Goal: Task Accomplishment & Management: Manage account settings

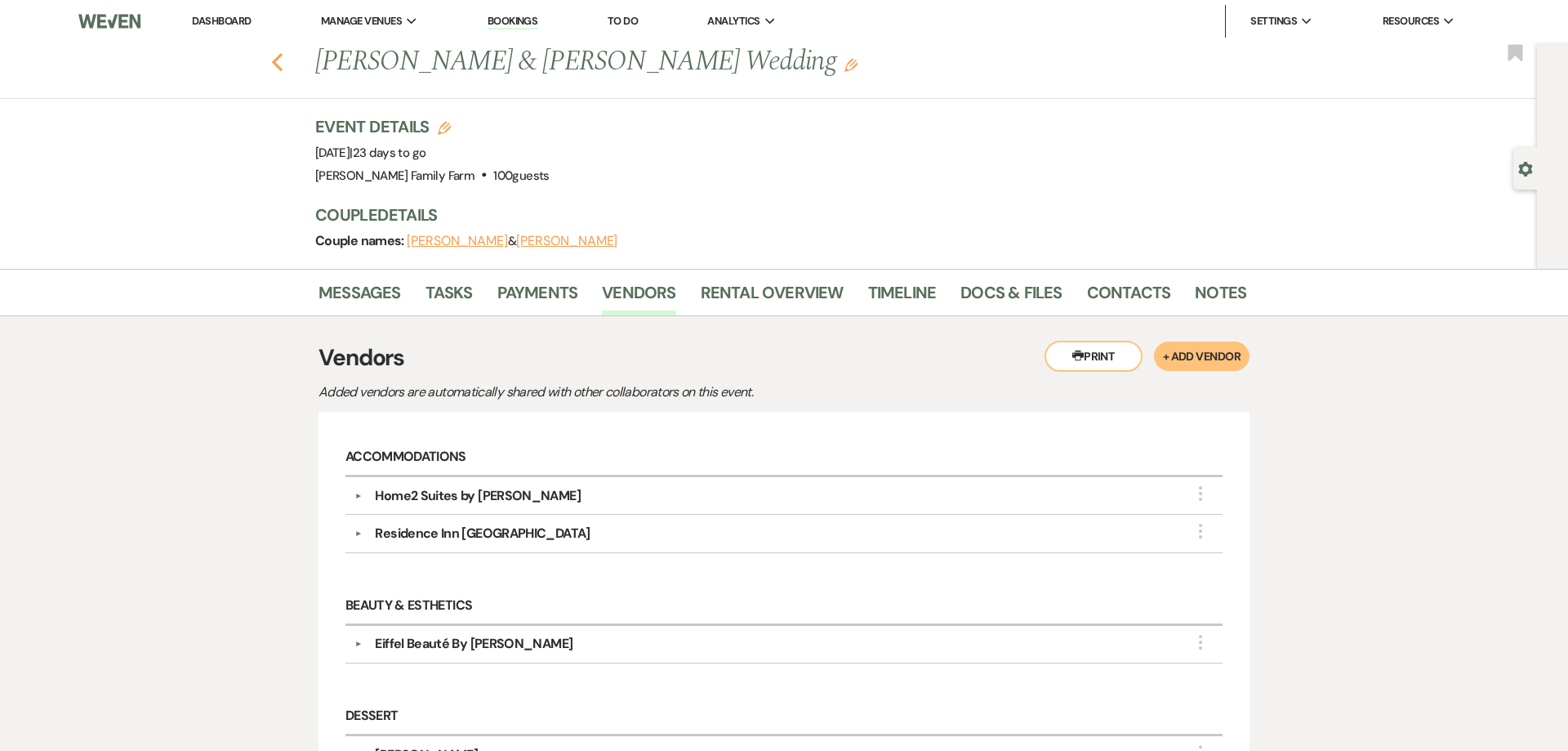
click at [275, 58] on use "button" at bounding box center [277, 62] width 11 height 18
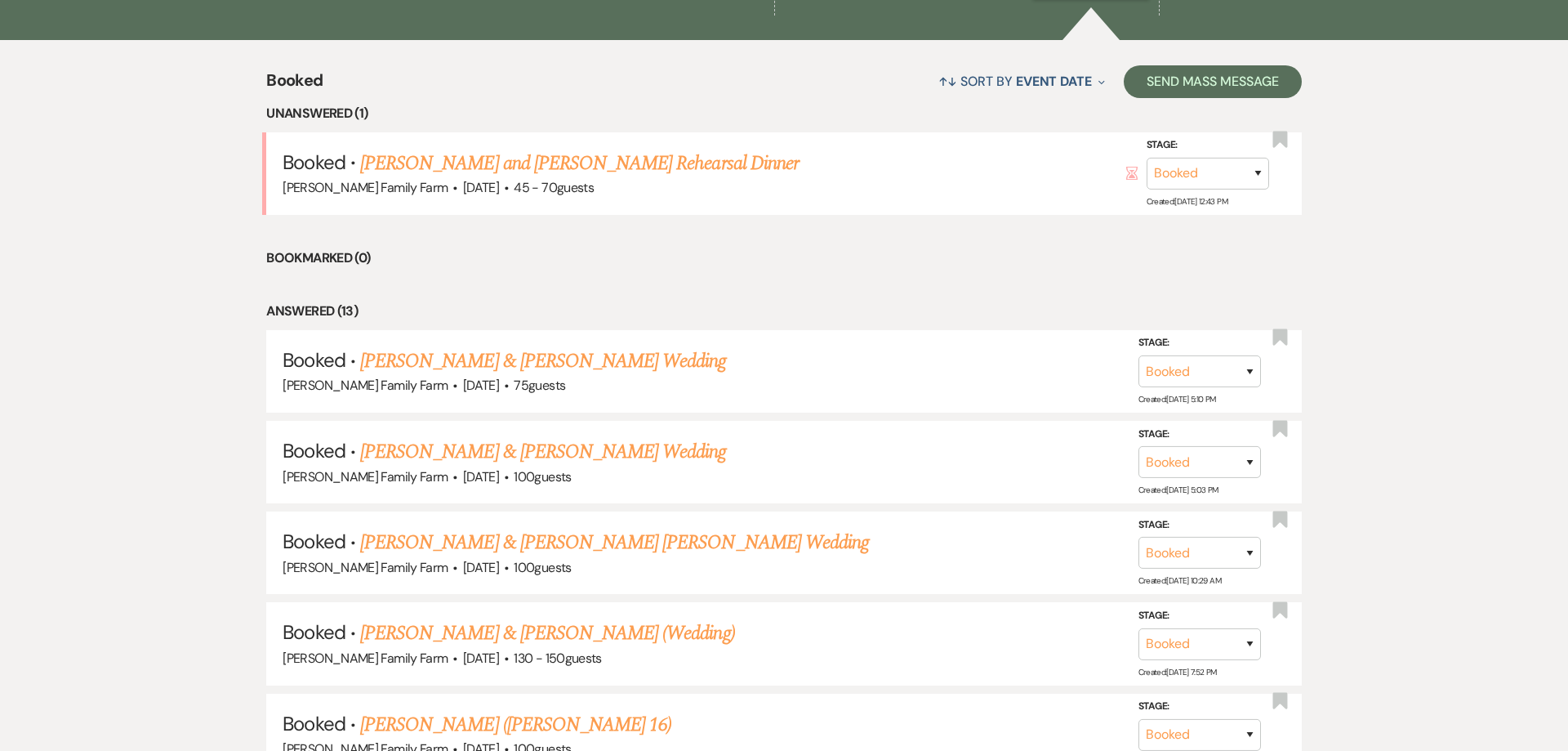
scroll to position [661, 0]
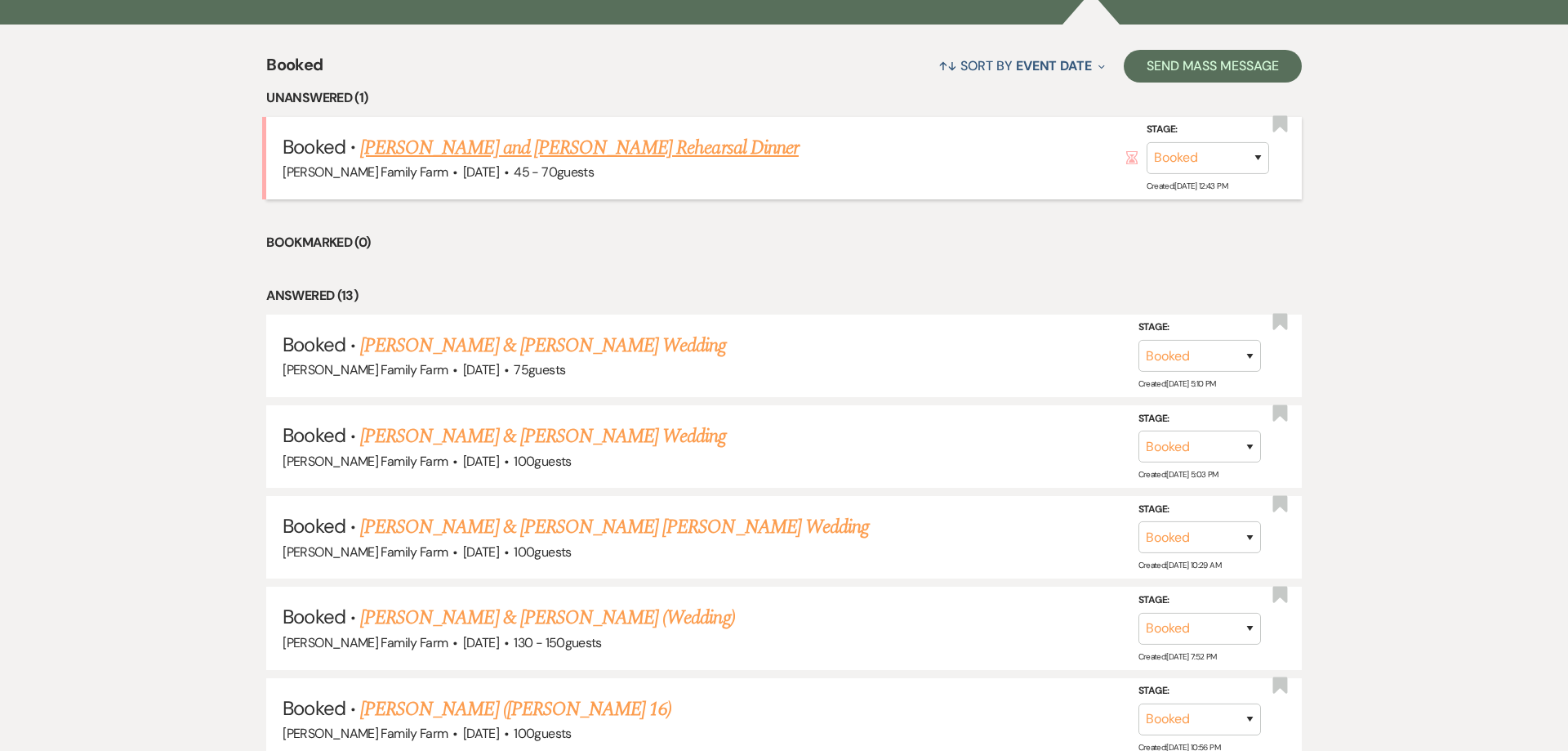
click at [539, 152] on link "[PERSON_NAME] and [PERSON_NAME] Rehearsal Dinner" at bounding box center [579, 147] width 438 height 29
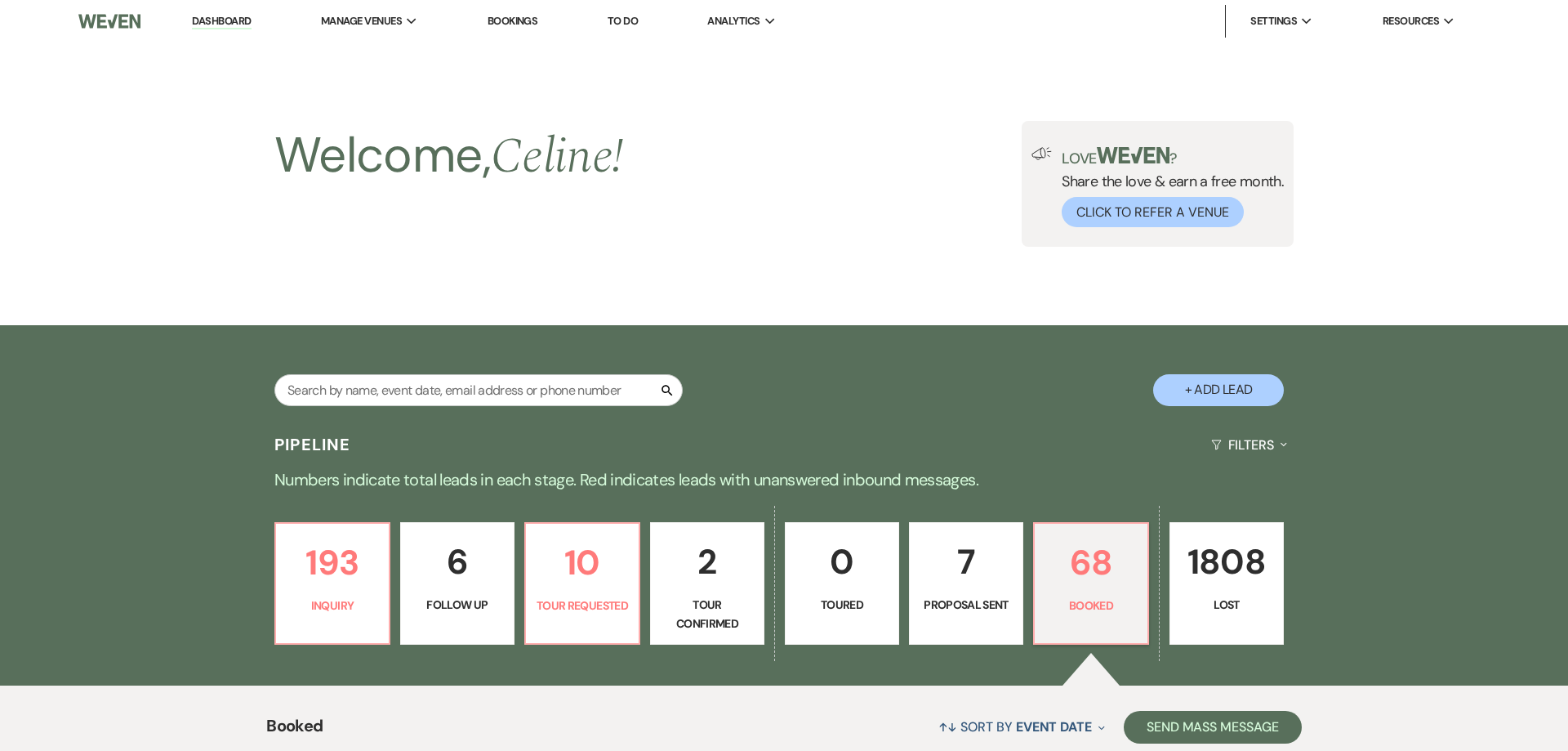
select select "5"
select select "11"
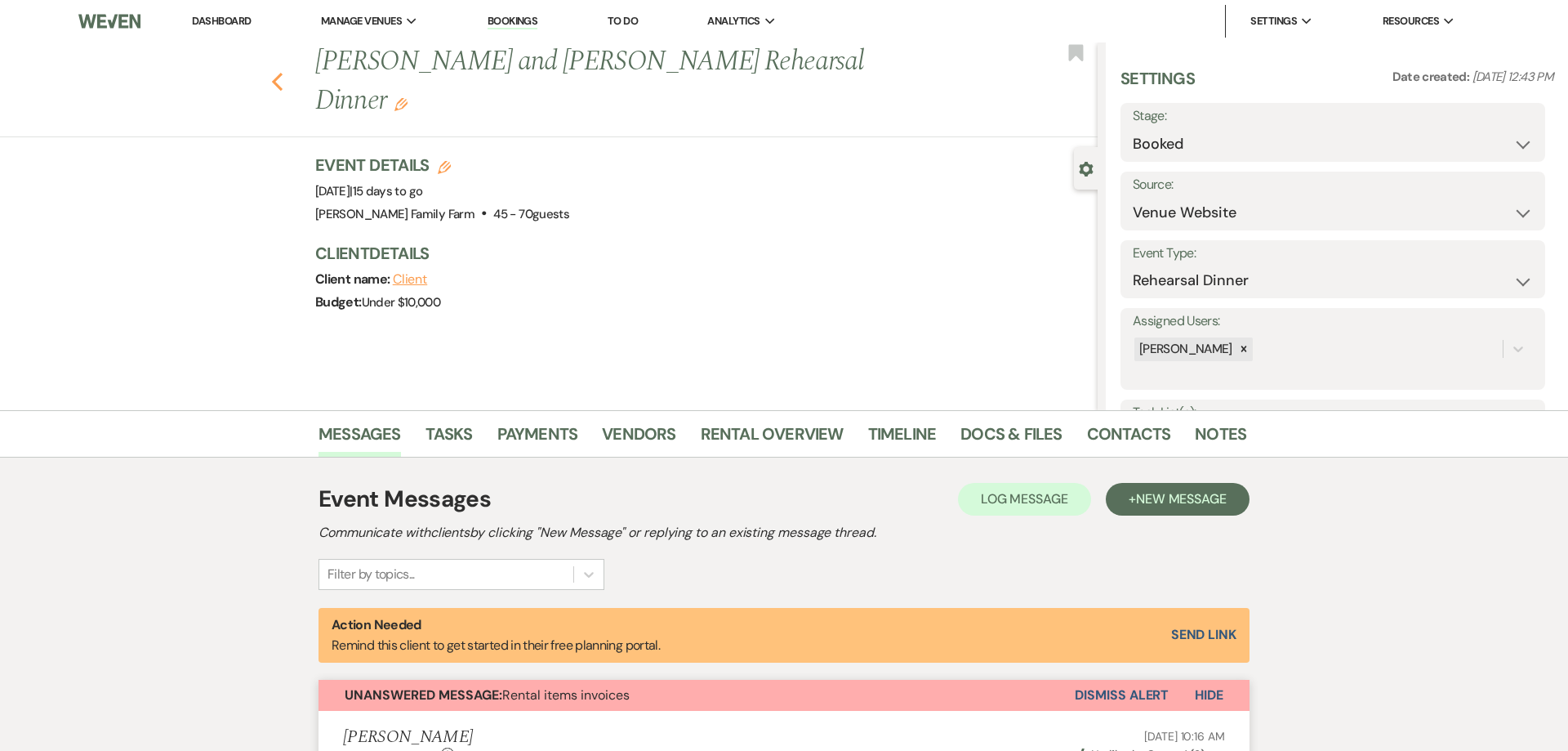
click at [279, 72] on icon "Previous" at bounding box center [277, 81] width 12 height 19
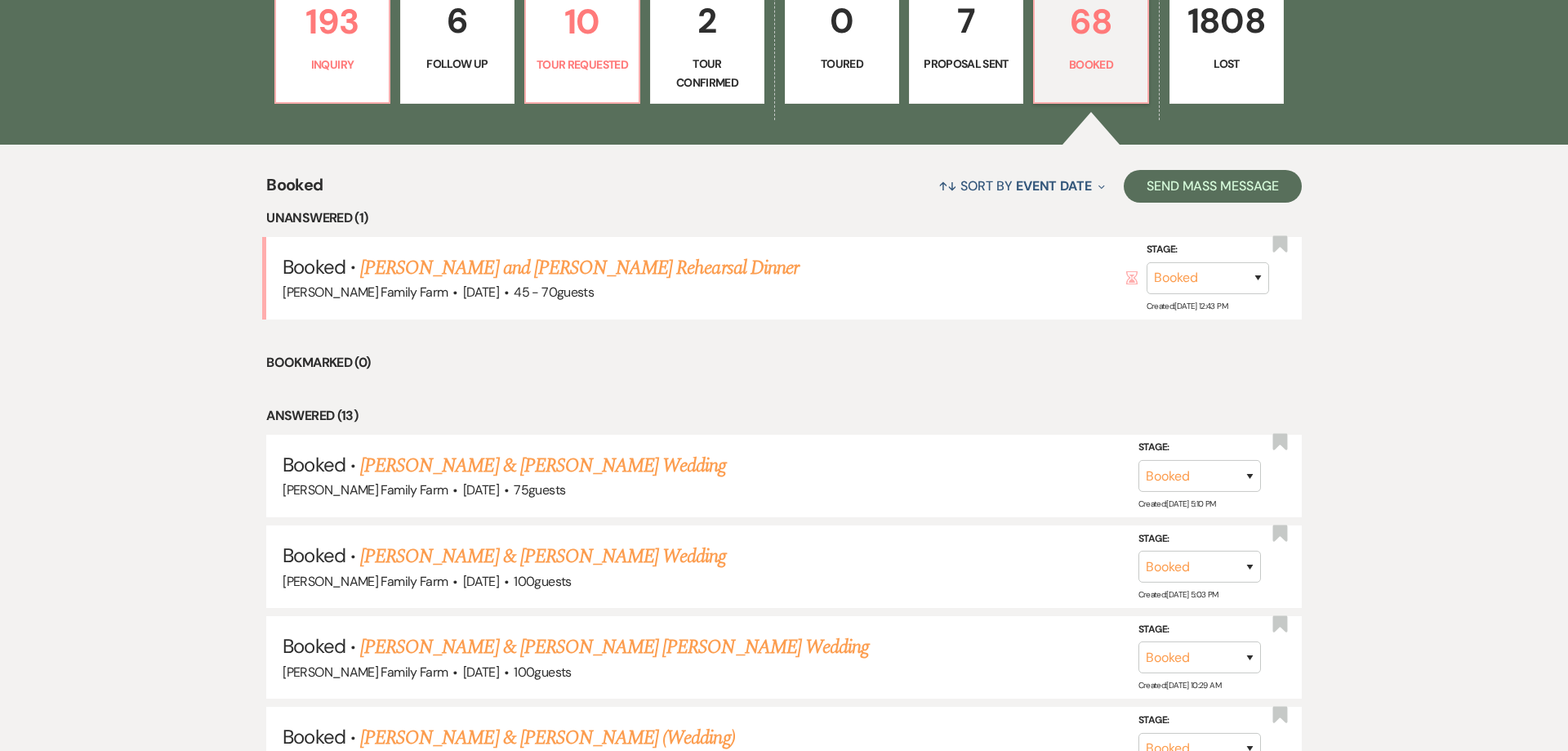
scroll to position [515, 0]
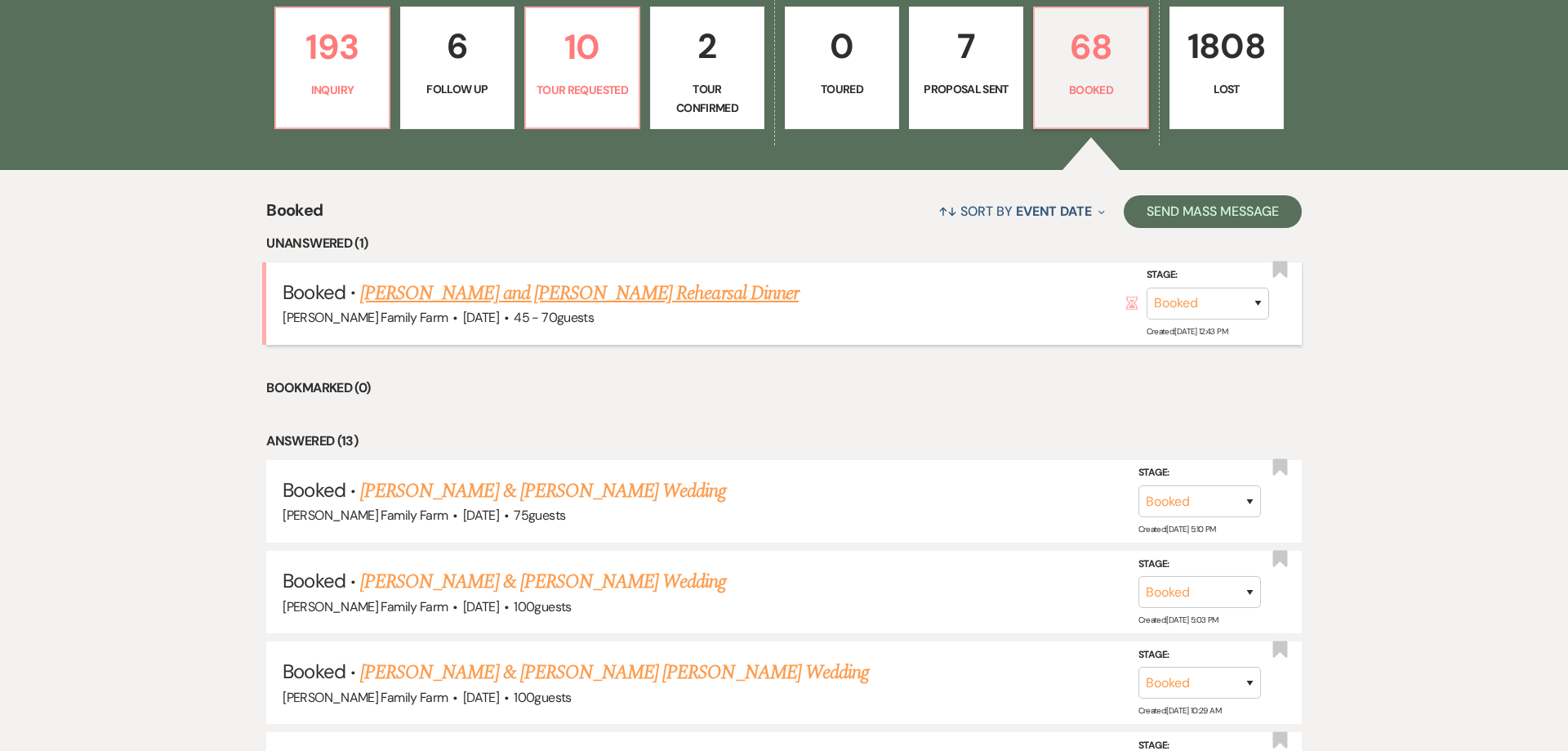
click at [571, 290] on link "[PERSON_NAME] and [PERSON_NAME] Rehearsal Dinner" at bounding box center [579, 293] width 438 height 29
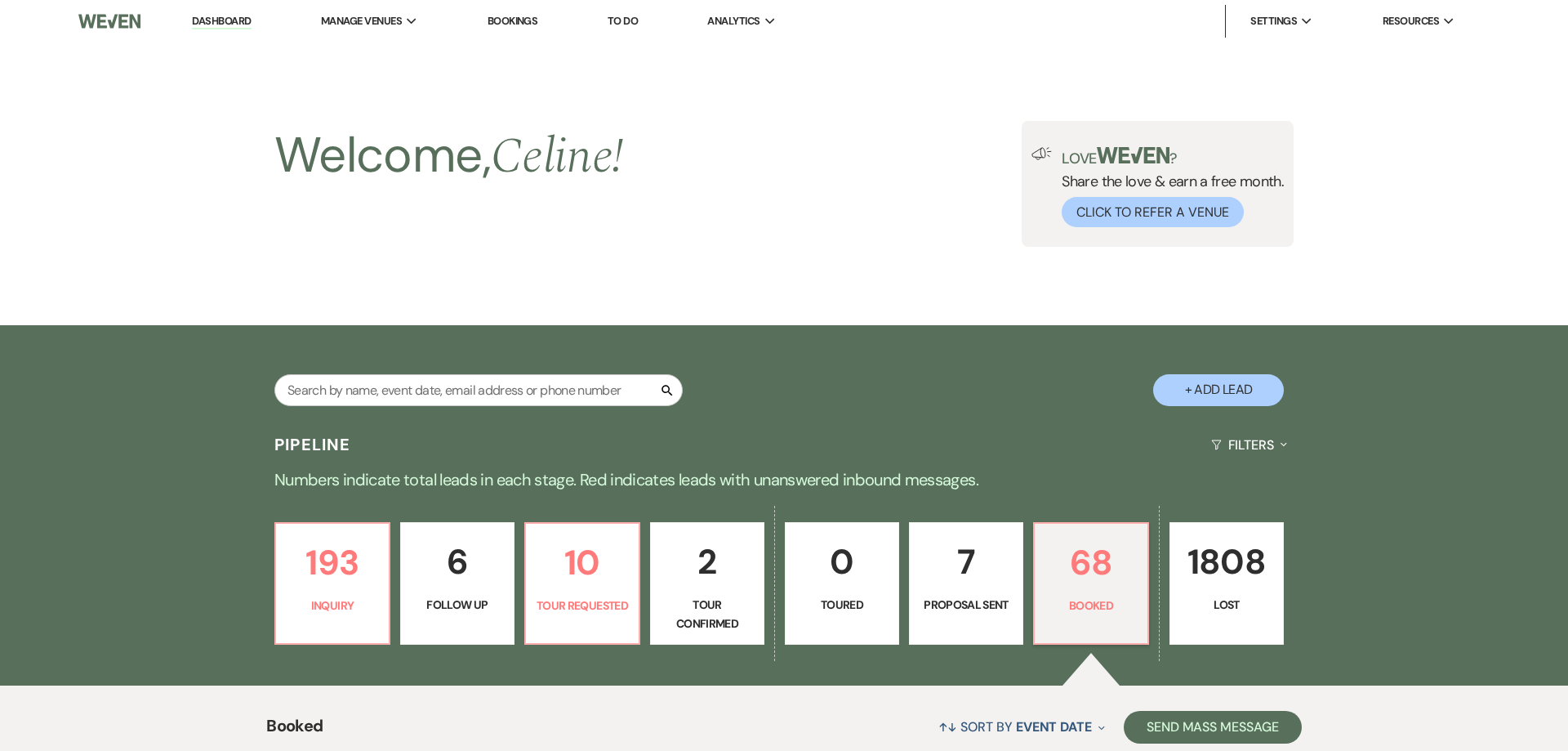
select select "5"
select select "11"
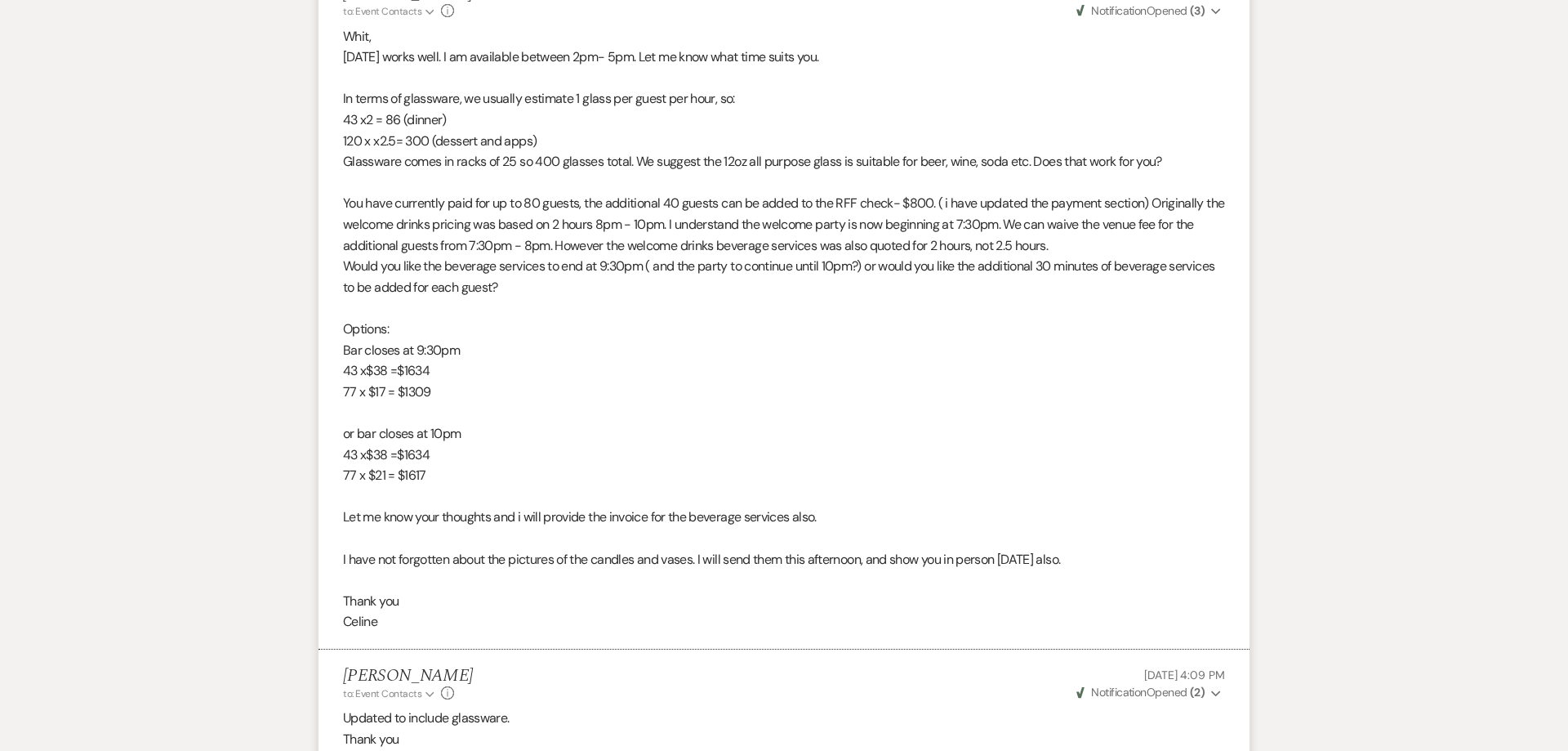
scroll to position [2850, 0]
